Goal: Task Accomplishment & Management: Manage account settings

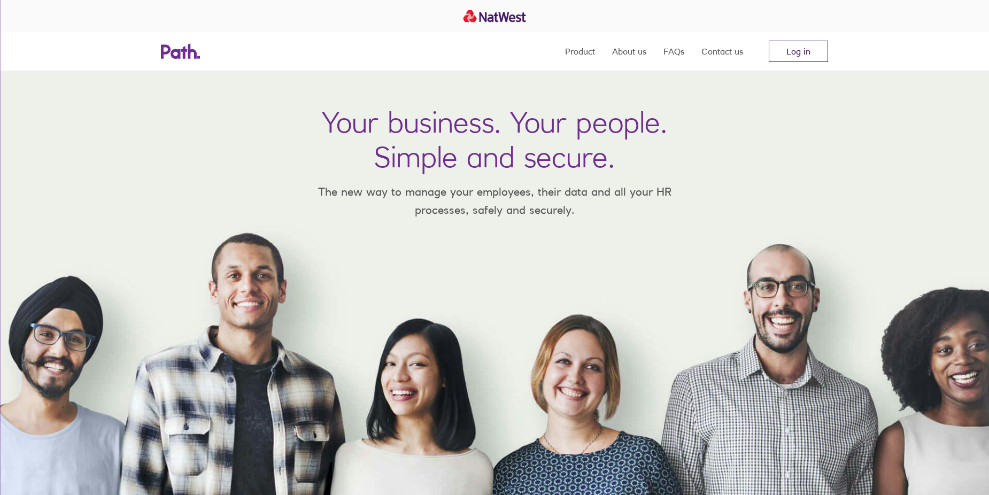
click at [799, 48] on link "Log in" at bounding box center [798, 51] width 59 height 21
click at [772, 48] on link "Log in" at bounding box center [798, 51] width 59 height 21
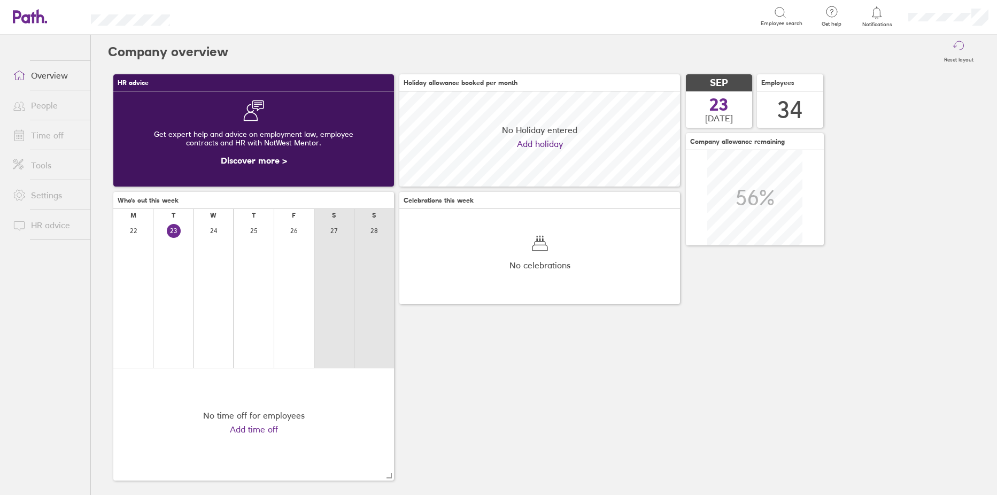
scroll to position [95, 281]
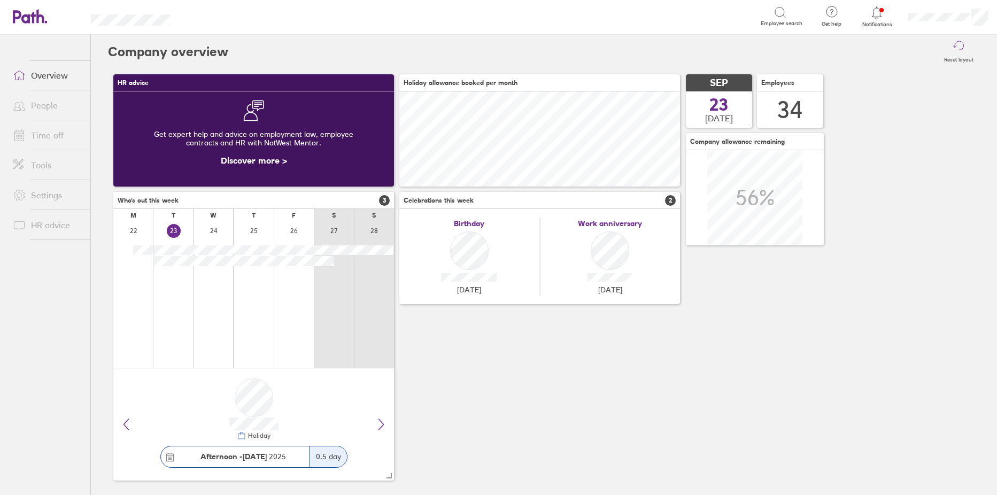
click at [42, 112] on link "People" at bounding box center [47, 105] width 86 height 21
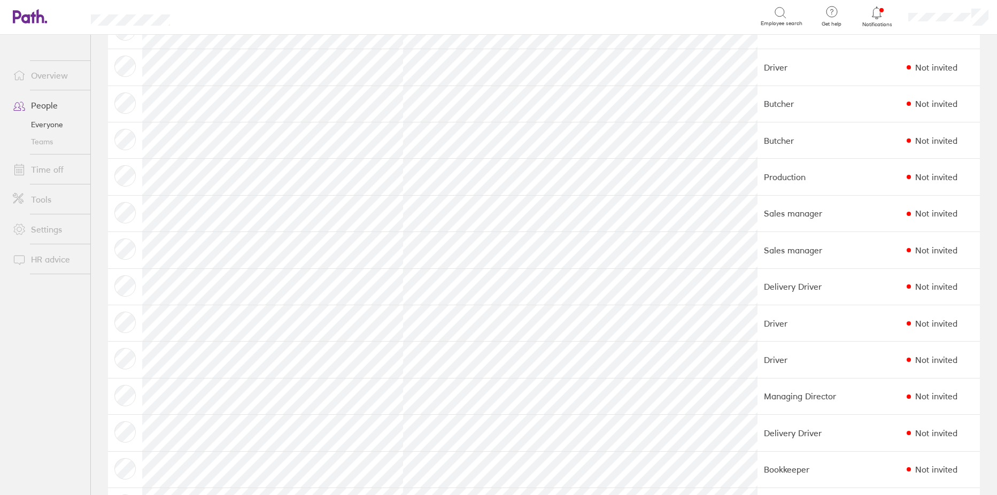
scroll to position [428, 0]
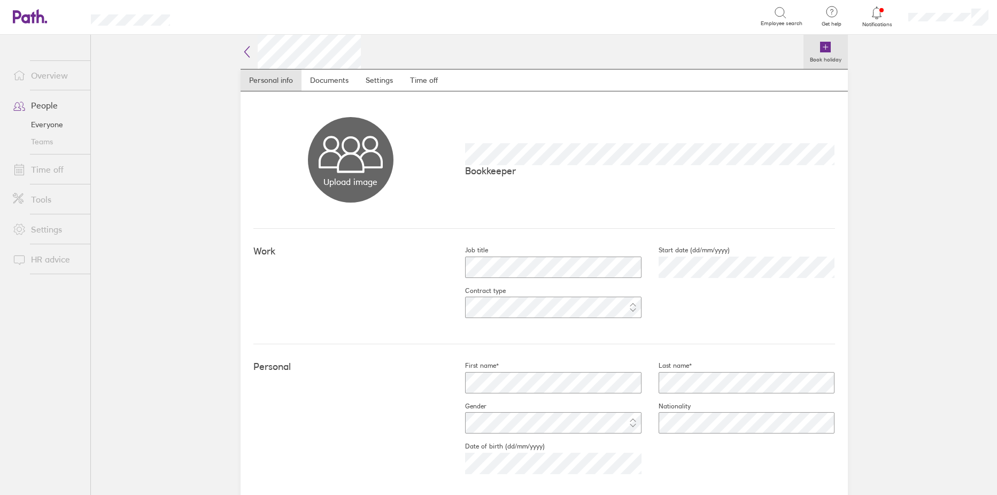
click at [825, 41] on icon at bounding box center [825, 47] width 13 height 13
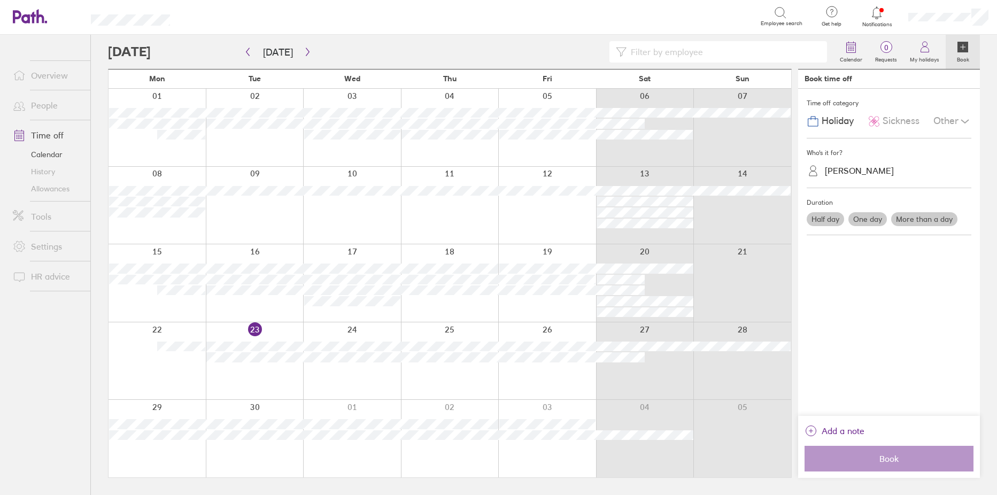
click at [174, 305] on div at bounding box center [157, 283] width 97 height 78
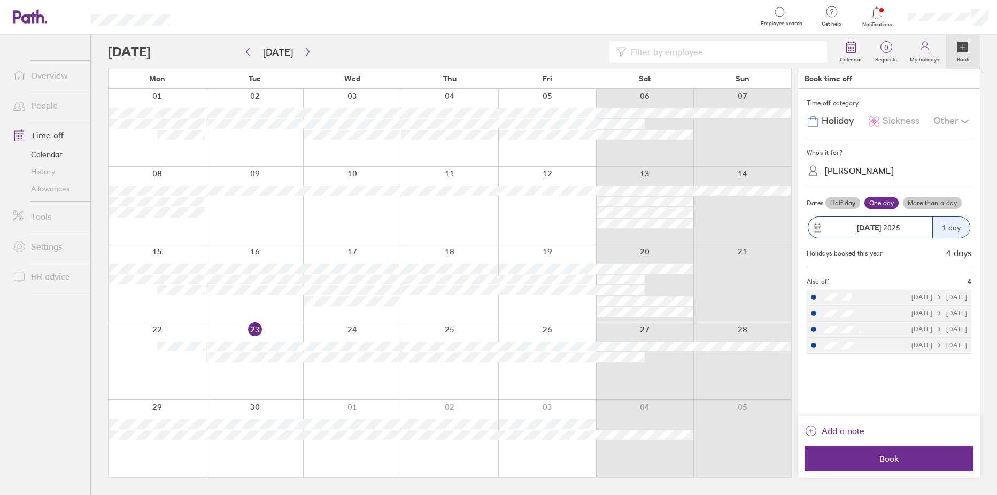
click at [844, 203] on label "Half day" at bounding box center [842, 203] width 35 height 13
click at [0, 0] on input "Half day" at bounding box center [0, 0] width 0 height 0
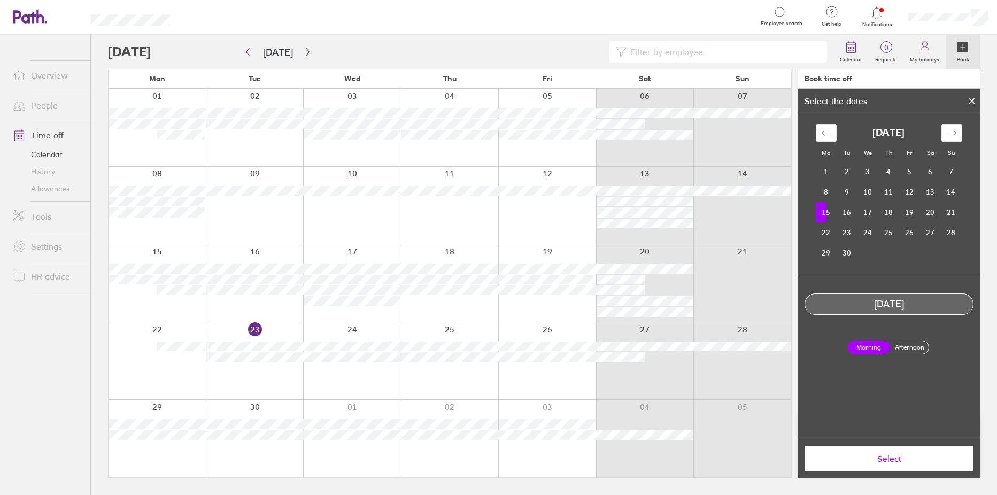
click at [920, 342] on label "Afternoon" at bounding box center [909, 347] width 43 height 13
click at [0, 0] on input "Afternoon" at bounding box center [0, 0] width 0 height 0
click at [887, 461] on span "Select" at bounding box center [889, 459] width 154 height 10
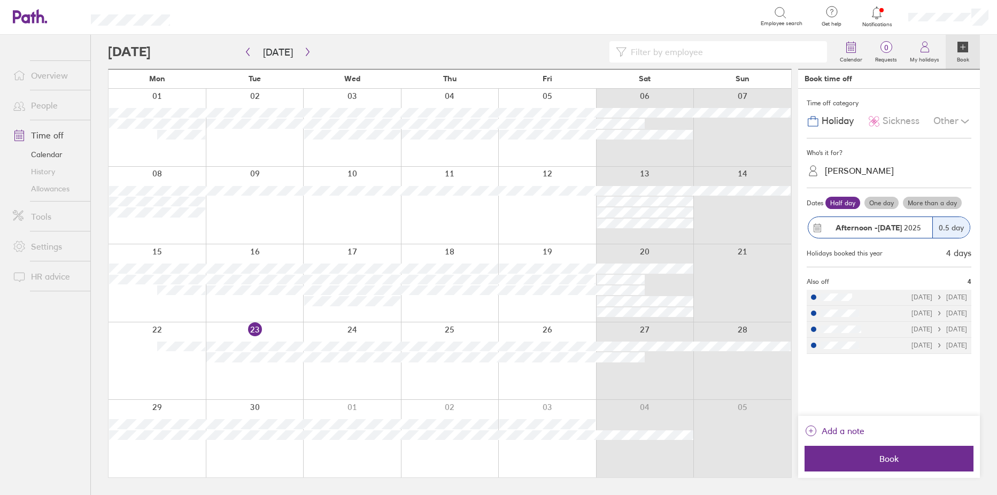
click at [887, 461] on span "Book" at bounding box center [889, 459] width 154 height 10
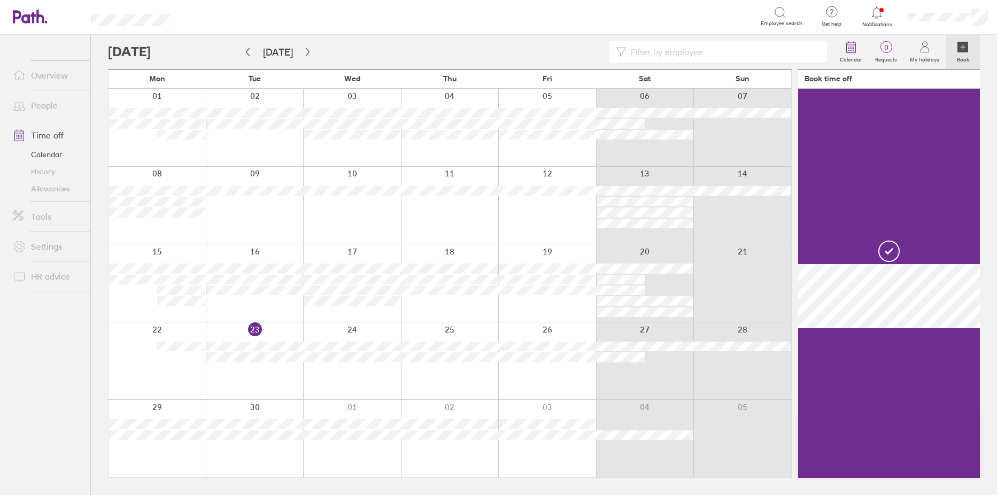
click at [223, 307] on div at bounding box center [255, 283] width 98 height 78
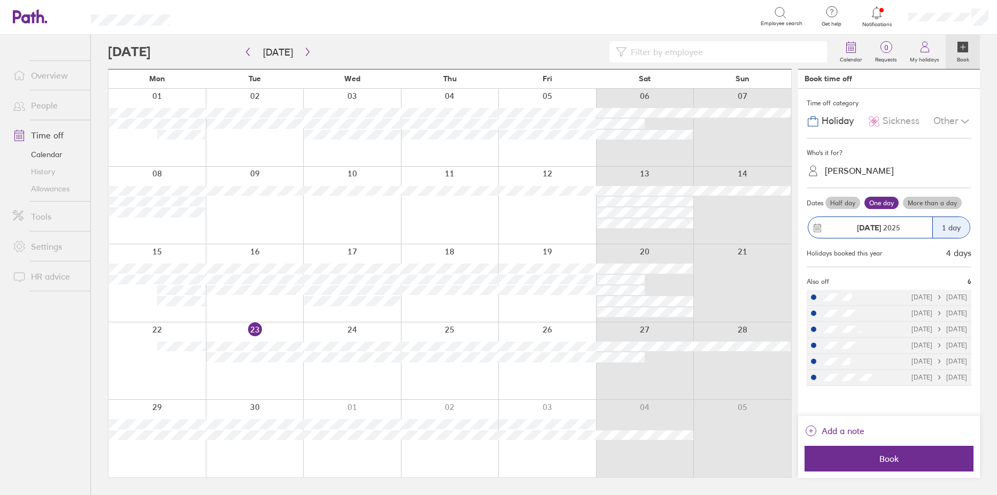
click at [838, 203] on label "Half day" at bounding box center [842, 203] width 35 height 13
click at [0, 0] on input "Half day" at bounding box center [0, 0] width 0 height 0
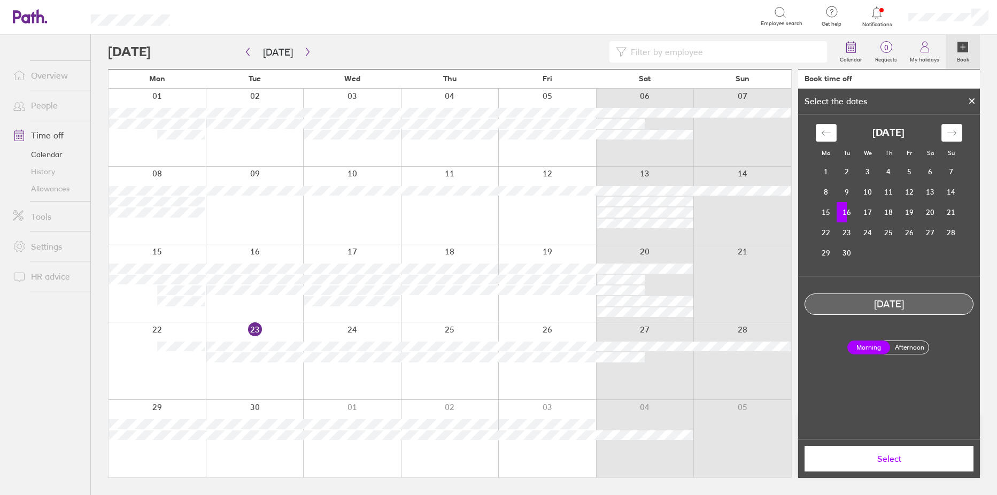
click at [906, 345] on label "Afternoon" at bounding box center [909, 347] width 43 height 13
click at [0, 0] on input "Afternoon" at bounding box center [0, 0] width 0 height 0
click at [901, 454] on span "Select" at bounding box center [889, 459] width 154 height 10
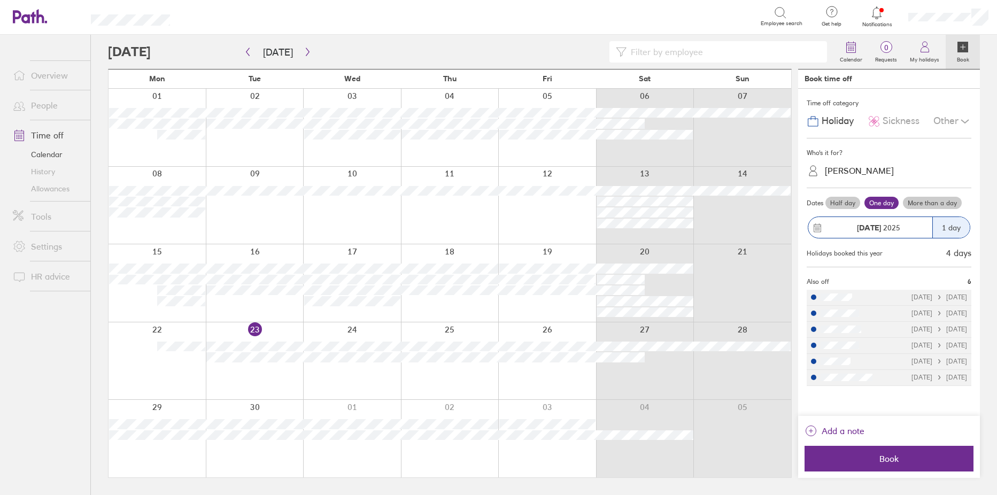
click at [901, 454] on span "Book" at bounding box center [889, 459] width 154 height 10
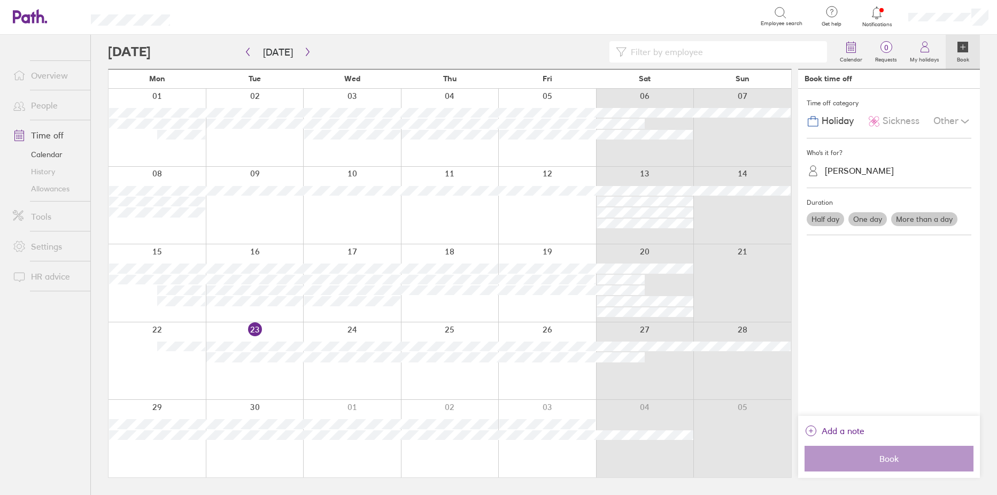
click at [48, 107] on link "People" at bounding box center [47, 105] width 86 height 21
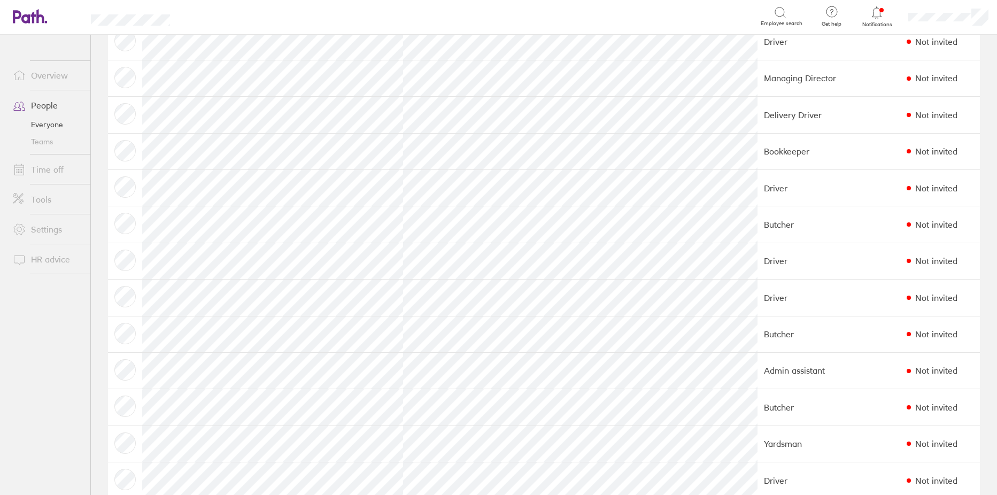
scroll to position [695, 0]
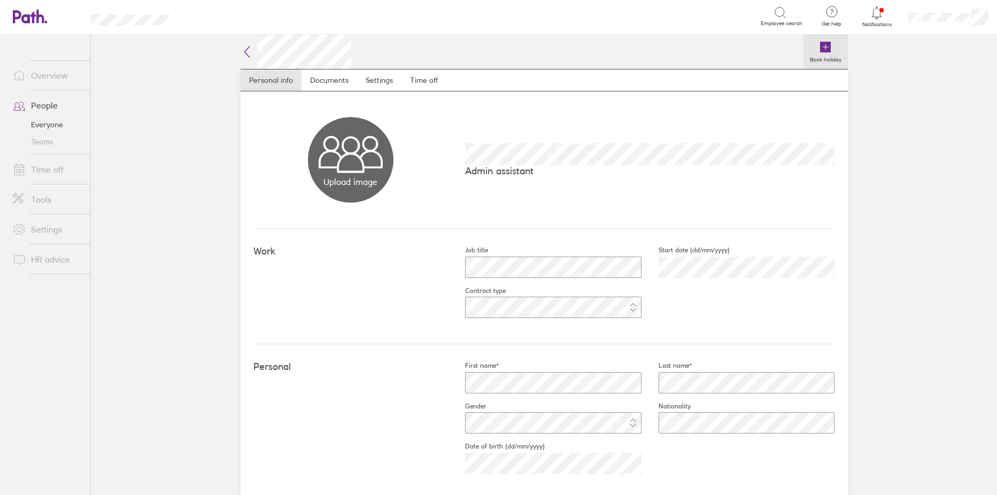
click at [821, 44] on icon at bounding box center [825, 47] width 11 height 11
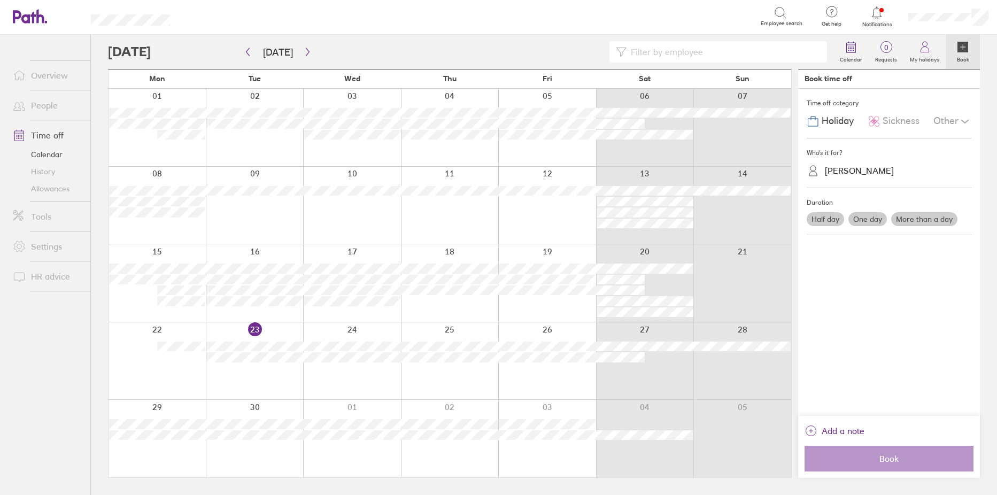
click at [245, 381] on div at bounding box center [255, 361] width 98 height 78
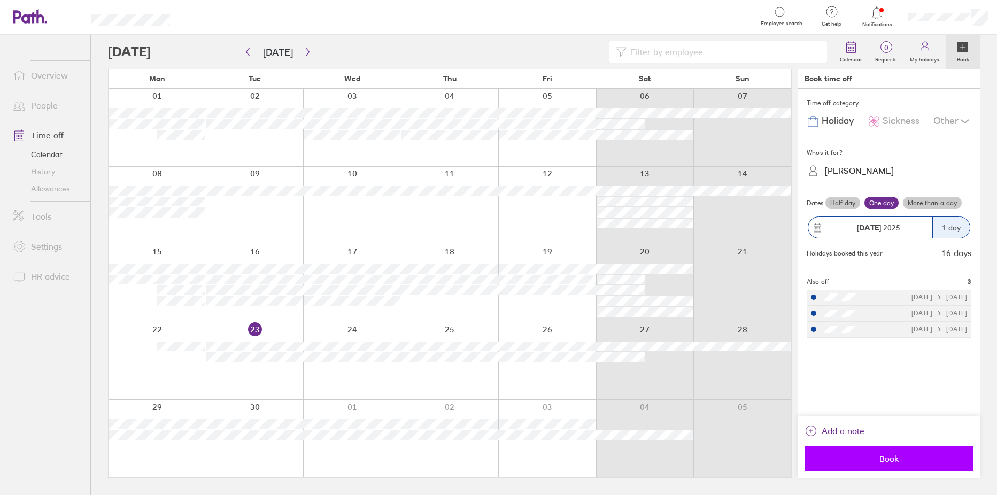
click at [886, 458] on span "Book" at bounding box center [889, 459] width 154 height 10
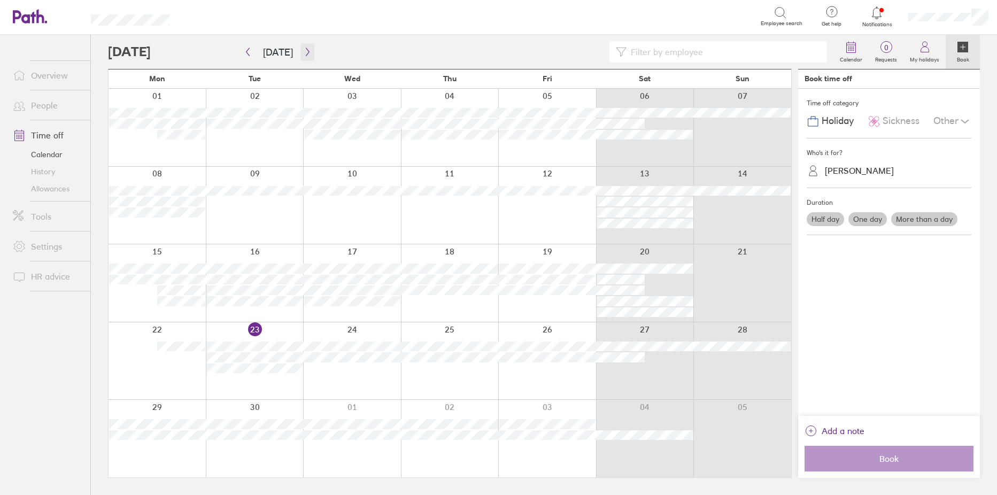
click at [304, 53] on icon "button" at bounding box center [308, 52] width 8 height 9
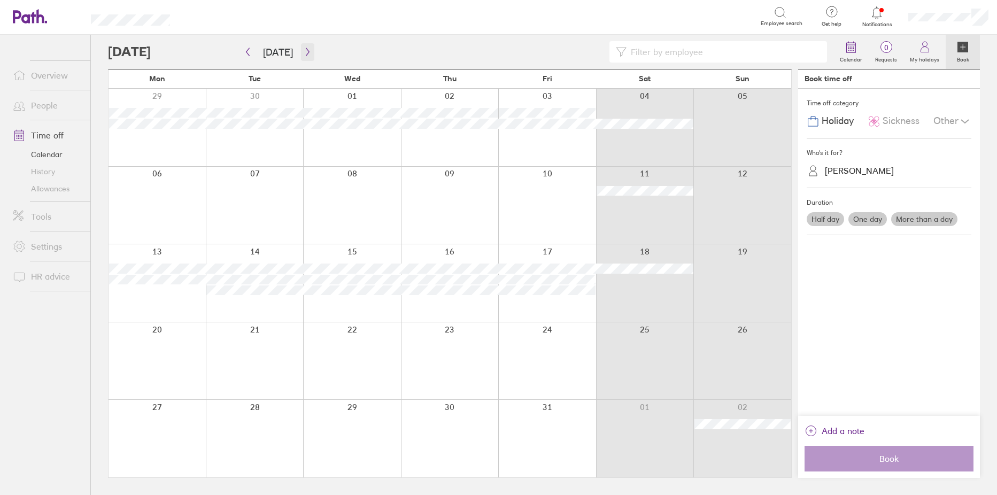
click at [304, 53] on icon "button" at bounding box center [308, 52] width 8 height 9
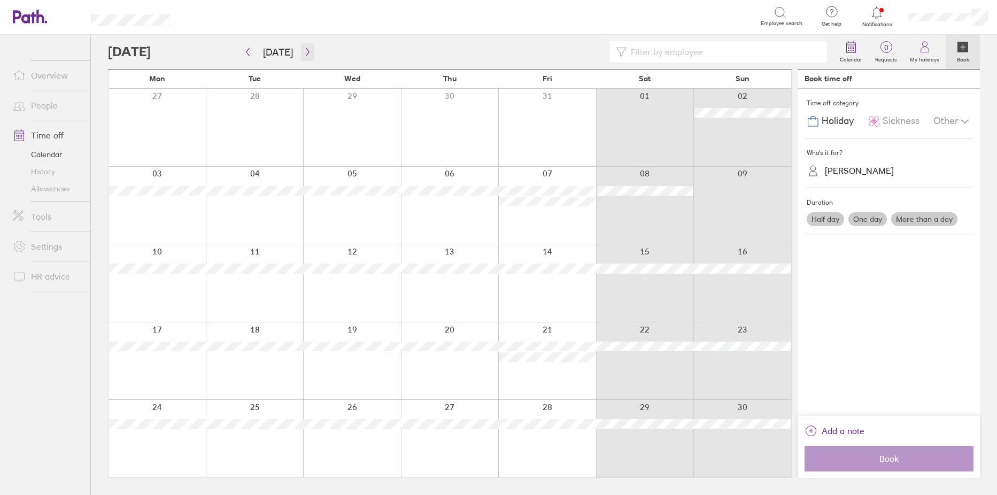
click at [306, 52] on icon "button" at bounding box center [308, 52] width 8 height 9
